Goal: Find specific page/section: Find specific page/section

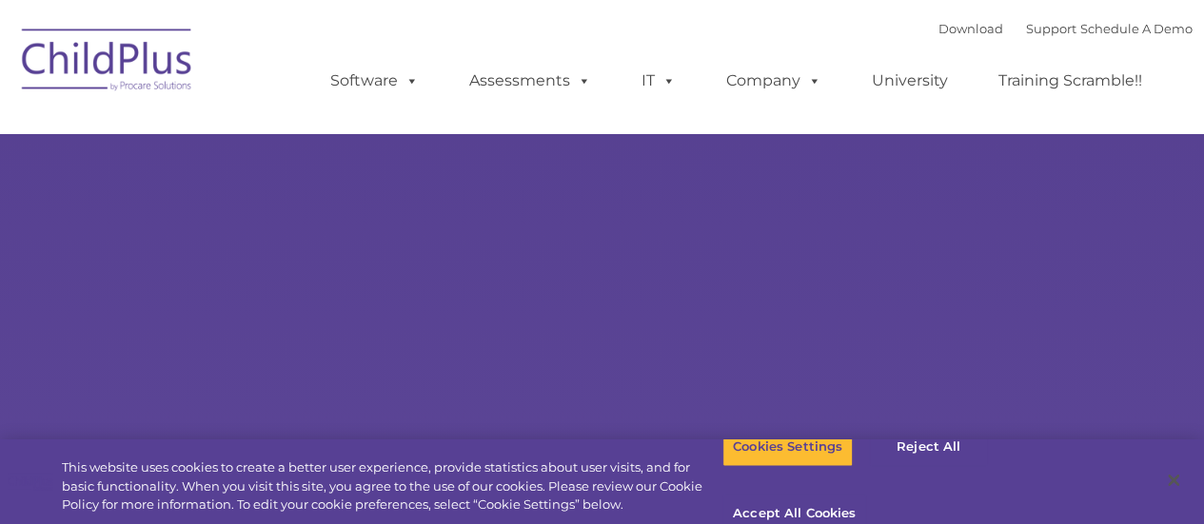
select select "MEDIUM"
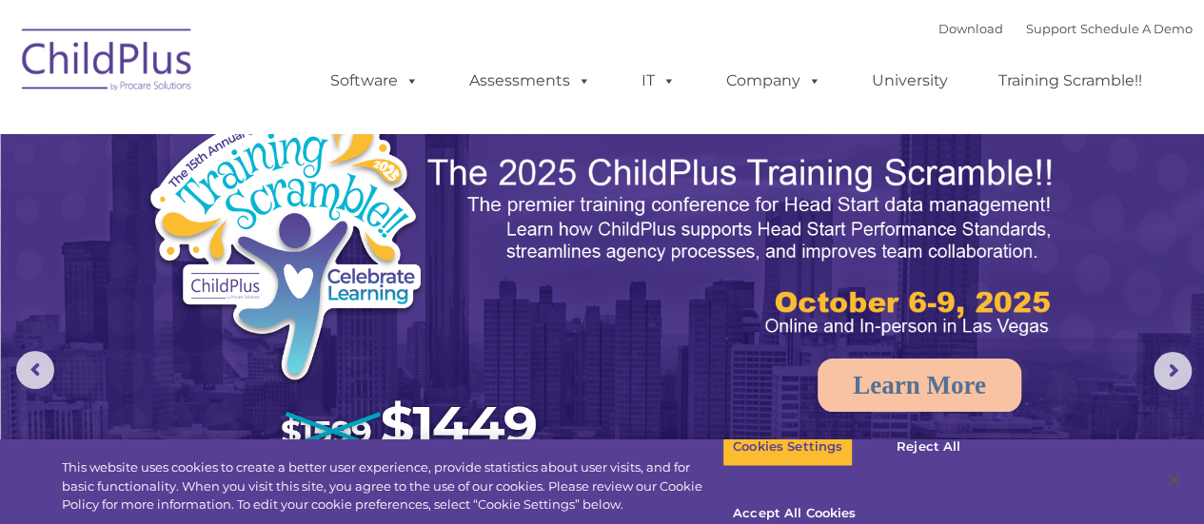
click at [118, 72] on img at bounding box center [107, 62] width 190 height 95
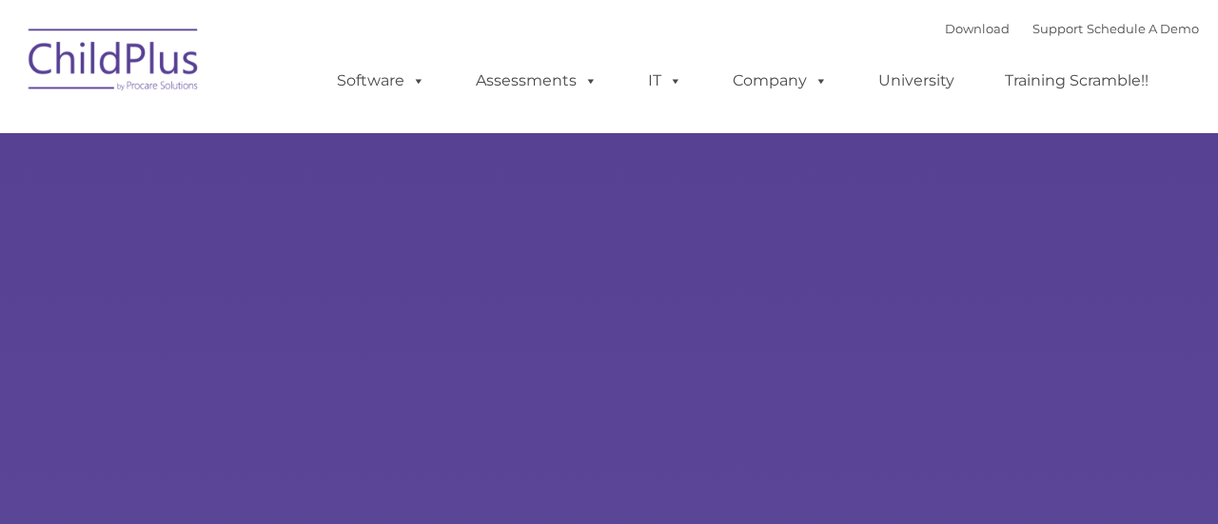
type input ""
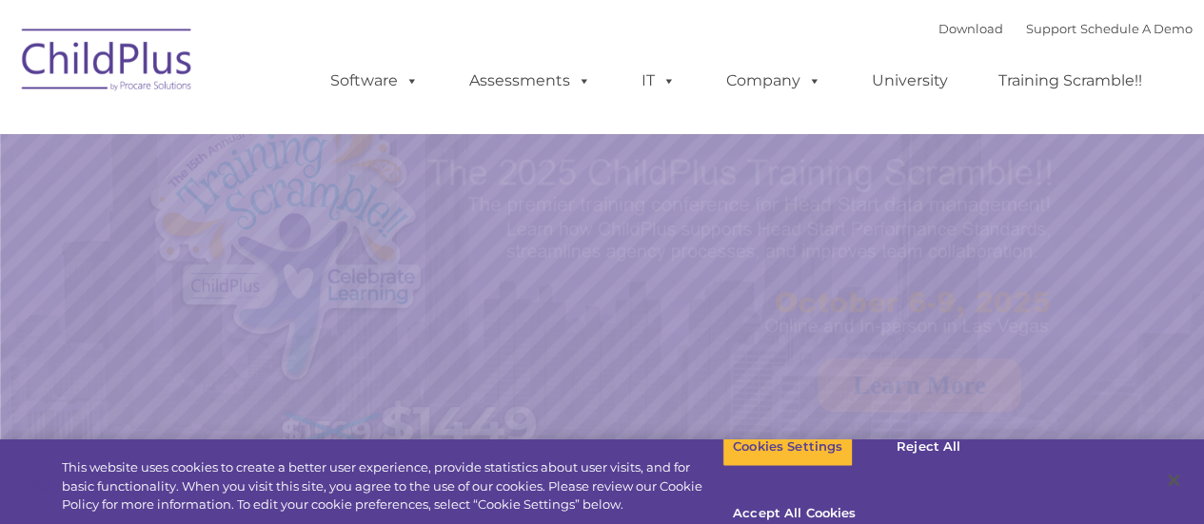
select select "MEDIUM"
